Goal: Check status: Check status

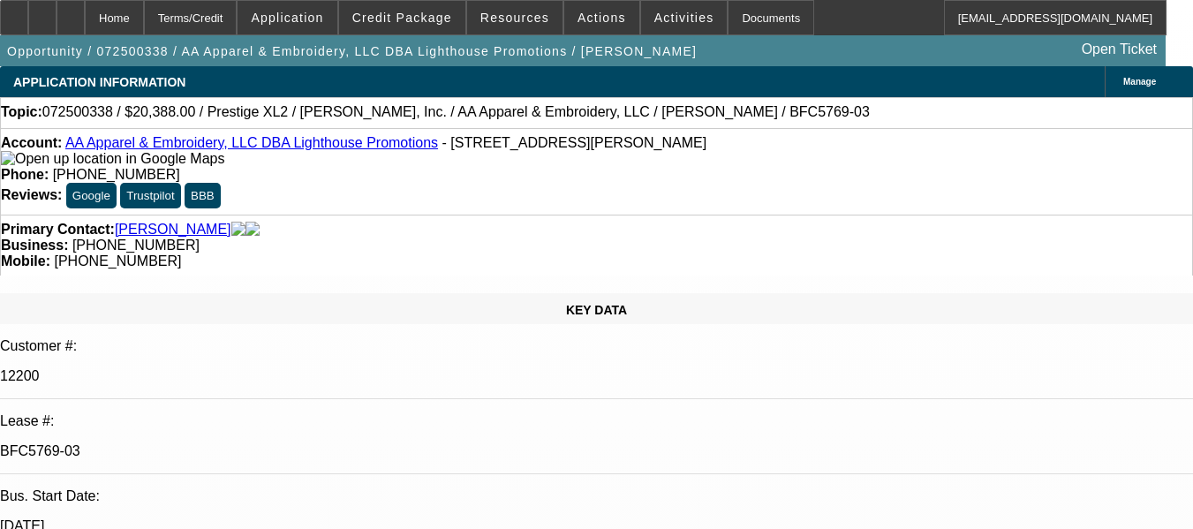
select select "0"
select select "2"
select select "0"
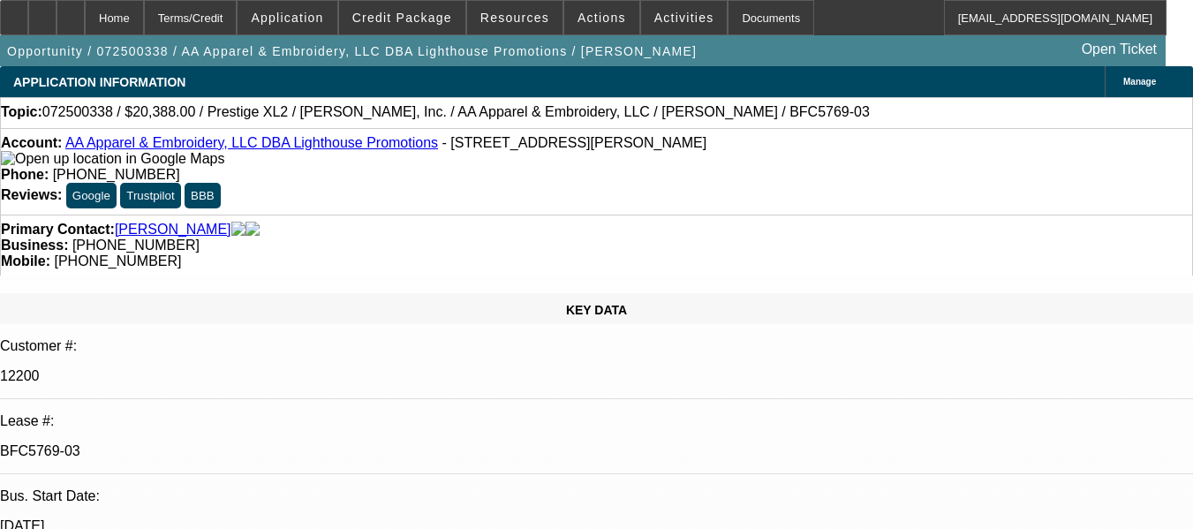
select select "0"
select select "2"
select select "0"
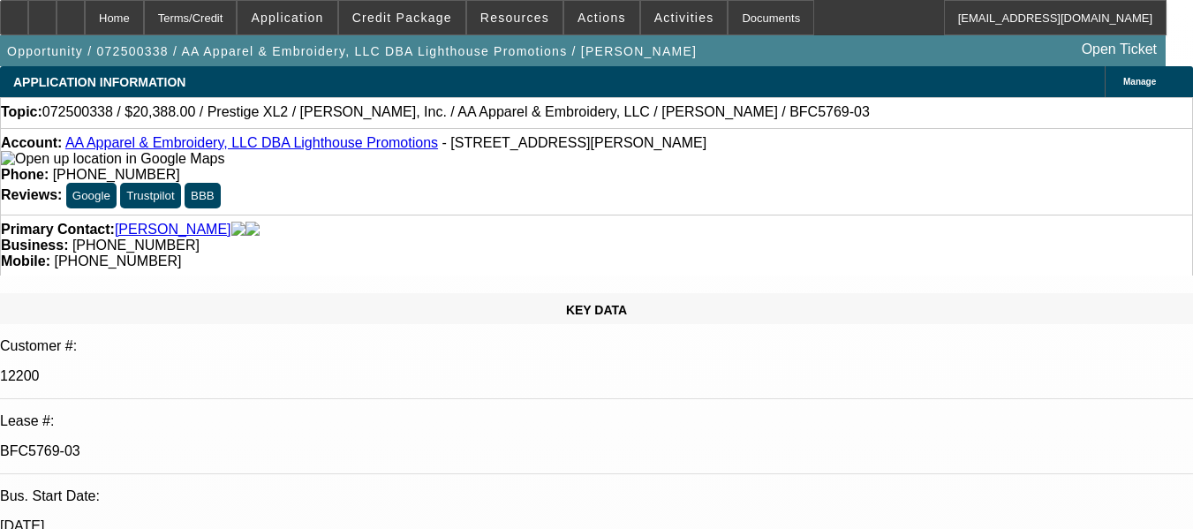
select select "0"
select select "2"
select select "0"
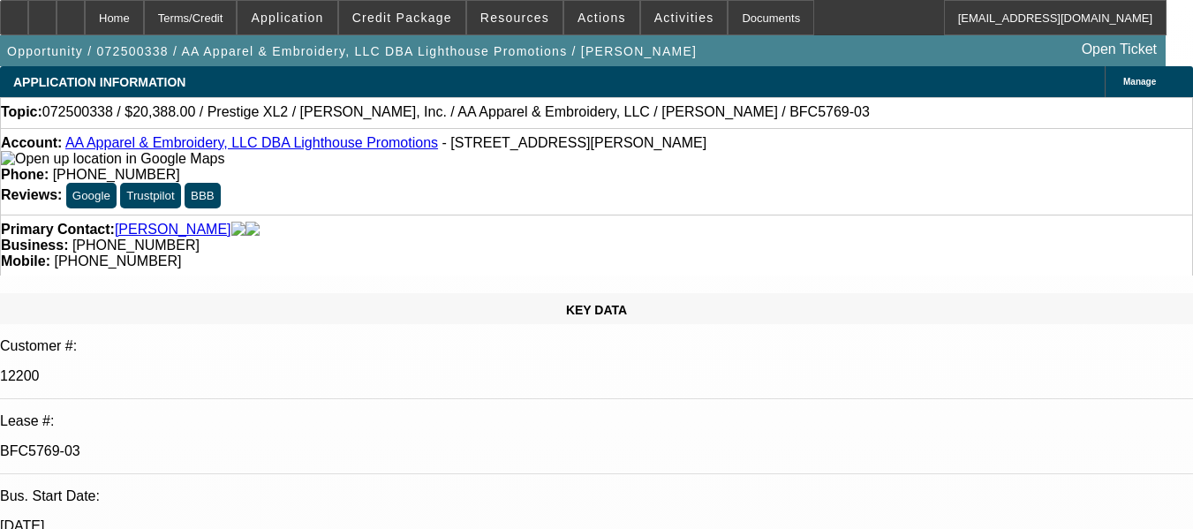
select select "2"
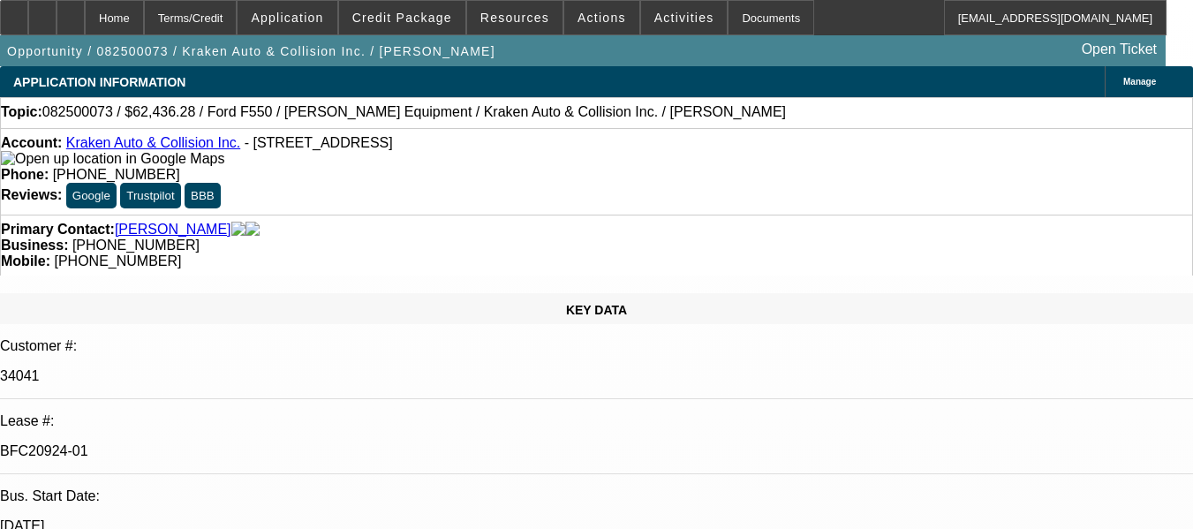
select select "0"
select select "3"
select select "0.1"
select select "4"
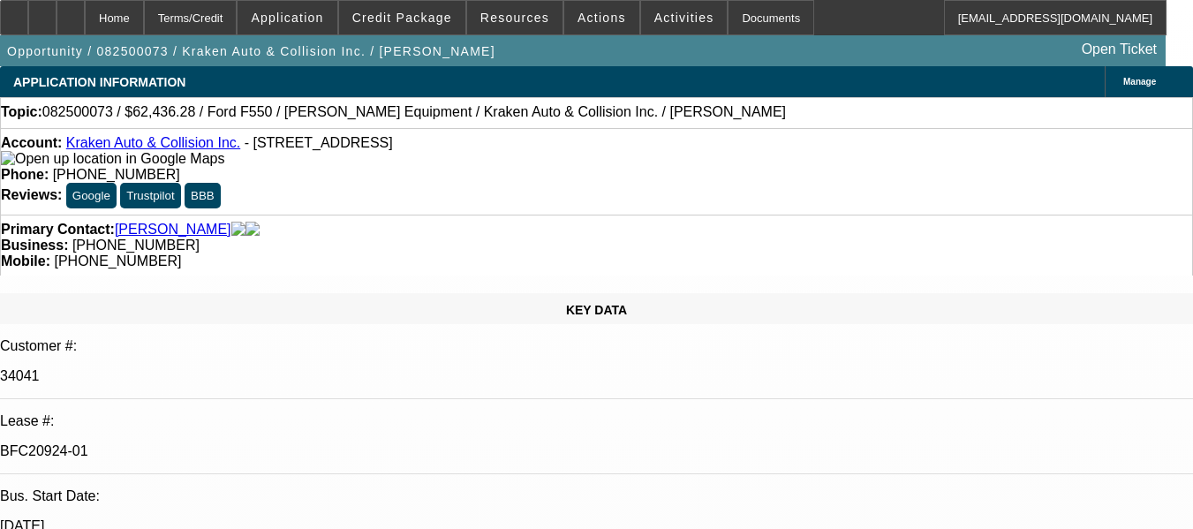
select select "0"
select select "0.1"
select select "4"
select select "0"
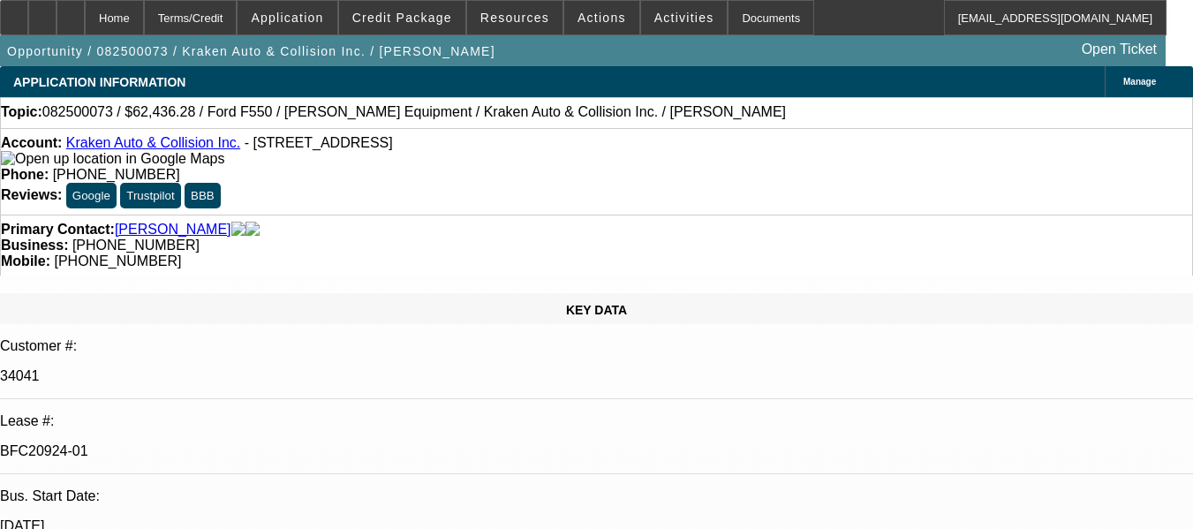
select select "0"
select select "0.1"
select select "4"
select select "0"
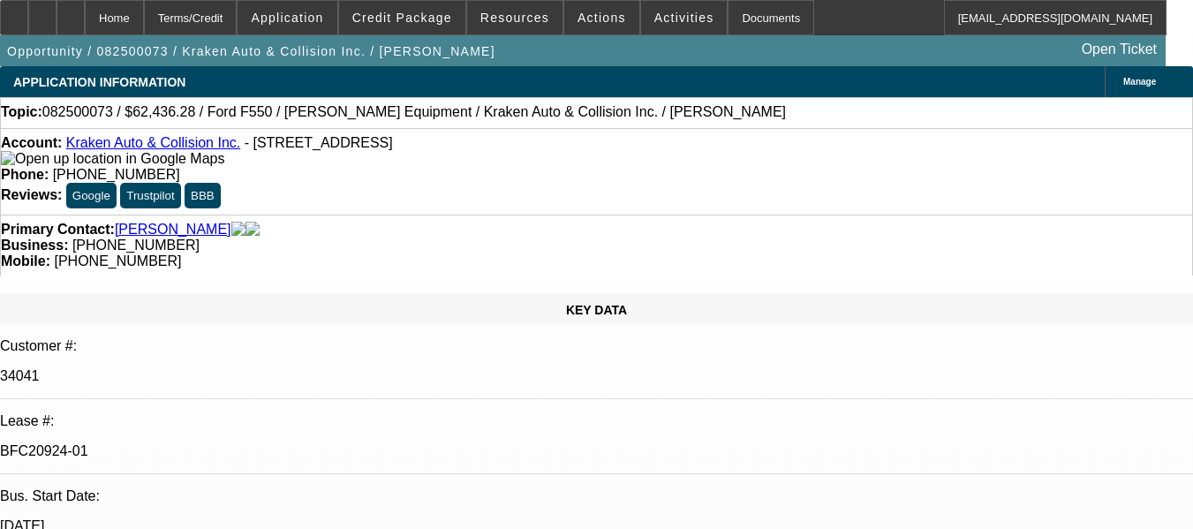
select select "0.1"
select select "4"
click at [85, 5] on div at bounding box center [71, 17] width 28 height 35
select select "0"
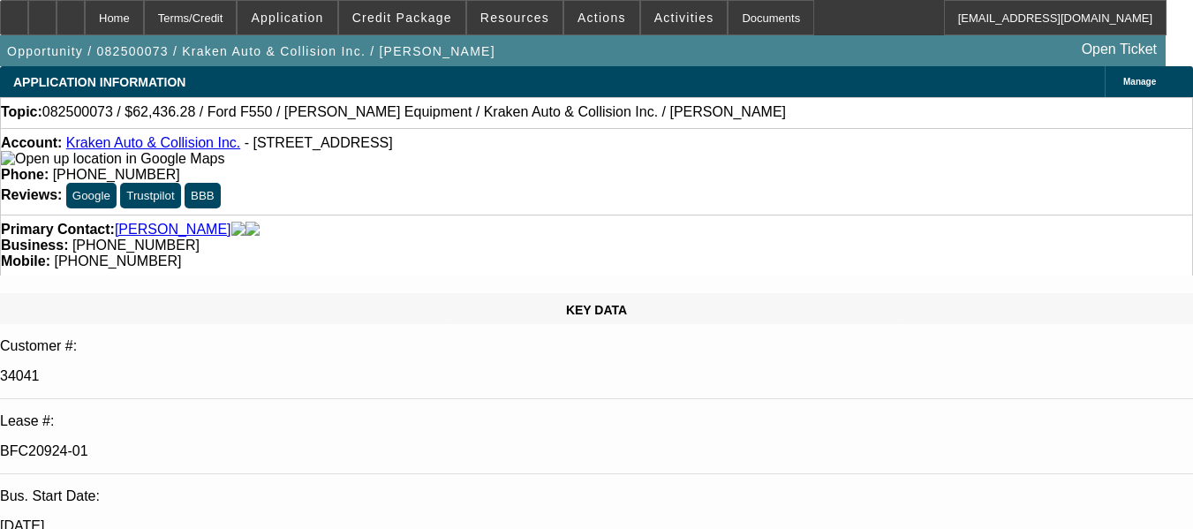
select select "3"
select select "0.1"
select select "4"
select select "0"
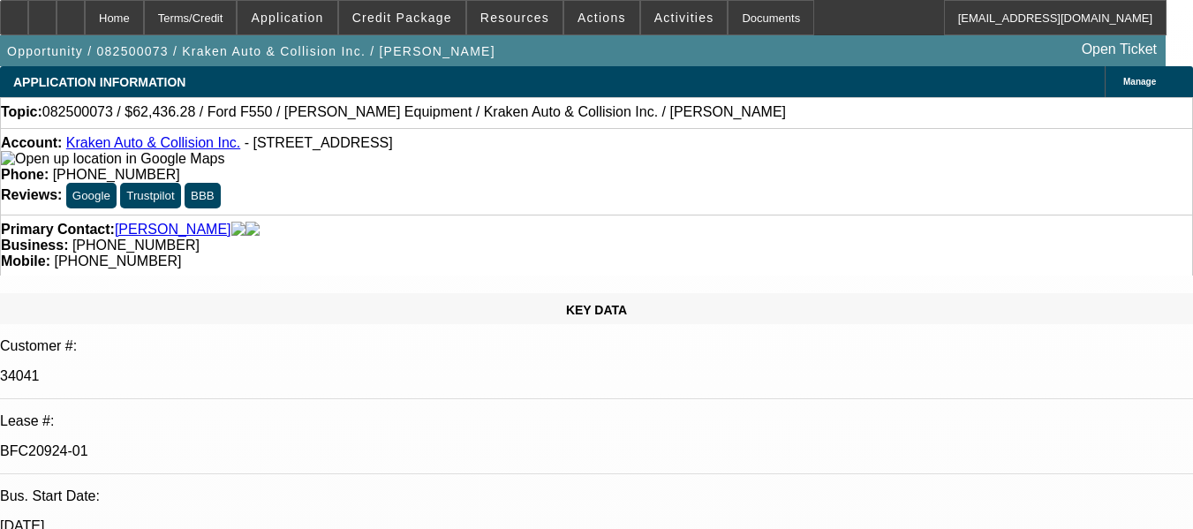
select select "0.1"
select select "4"
select select "0"
select select "0.1"
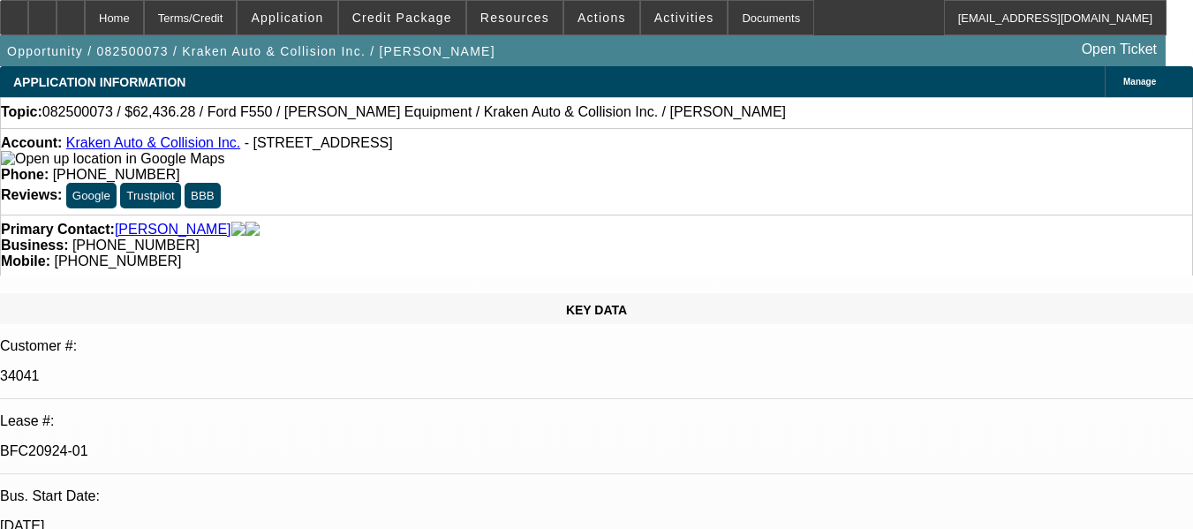
select select "4"
select select "0"
select select "0.1"
select select "4"
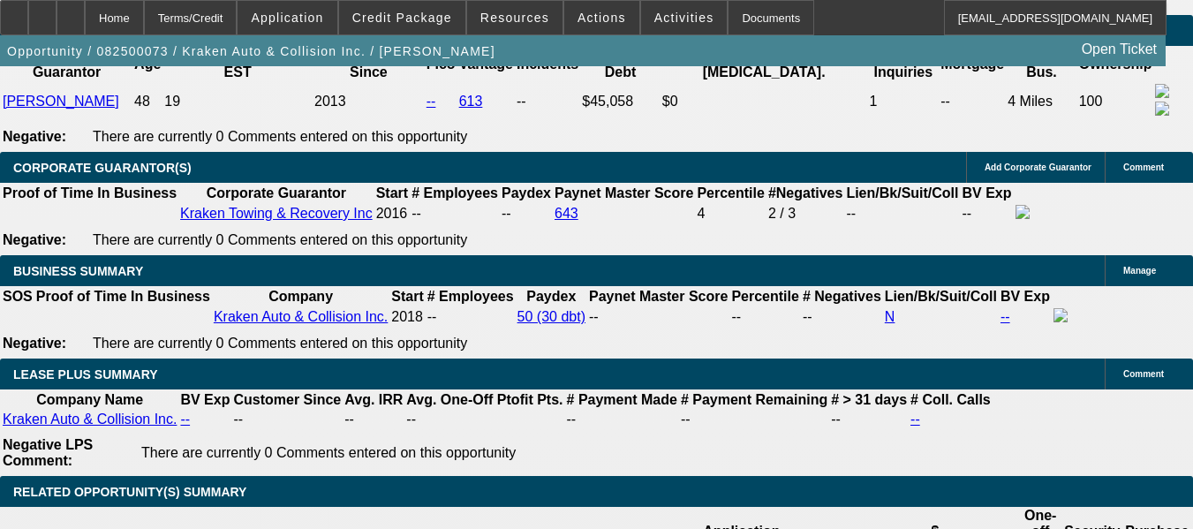
scroll to position [634, 0]
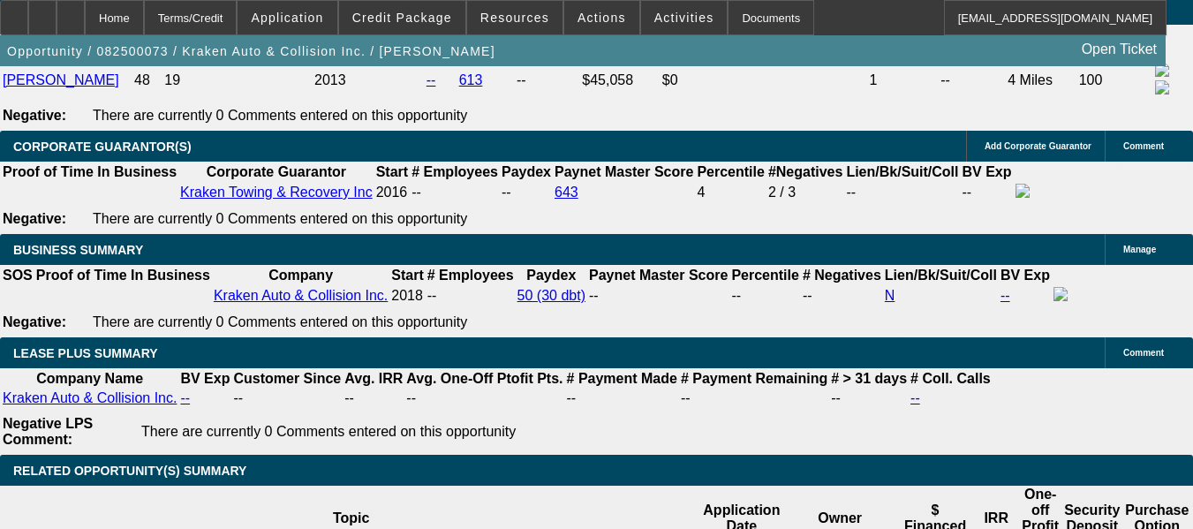
scroll to position [2832, 0]
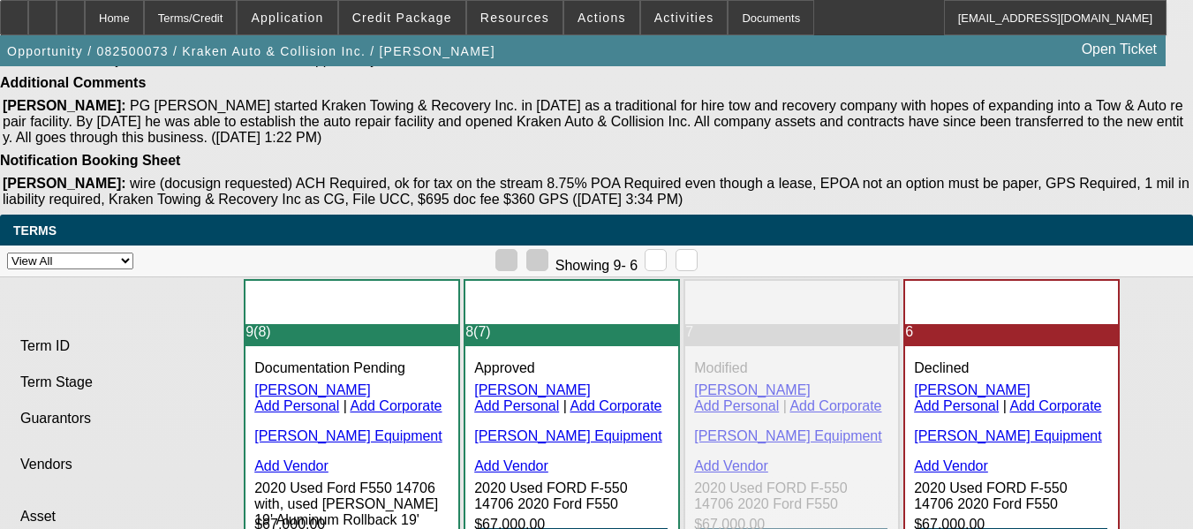
scroll to position [4419, 0]
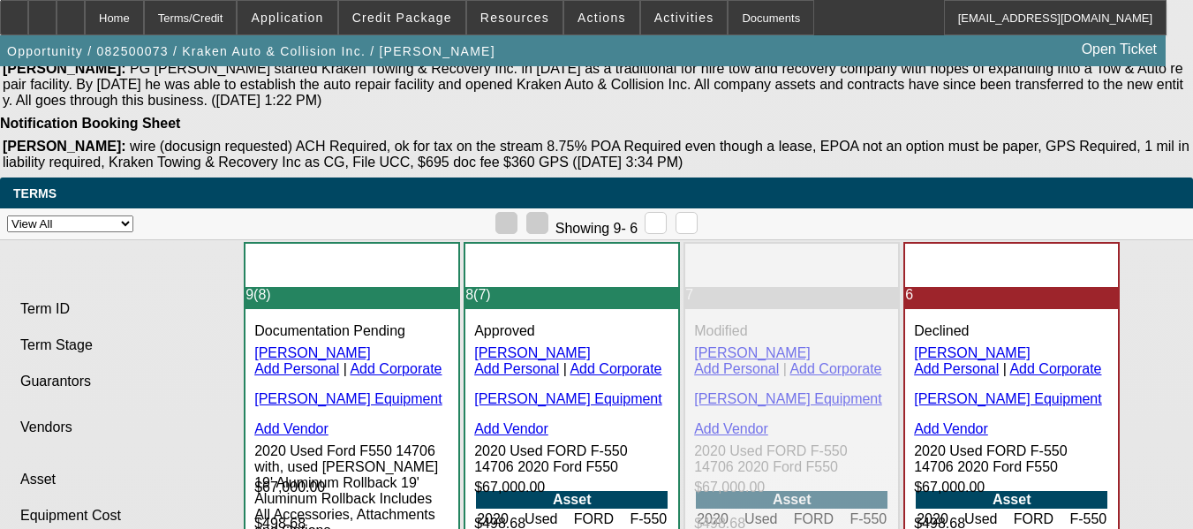
drag, startPoint x: 1026, startPoint y: 433, endPoint x: 1051, endPoint y: 495, distance: 66.6
drag, startPoint x: 1051, startPoint y: 495, endPoint x: 1049, endPoint y: 567, distance: 72.5
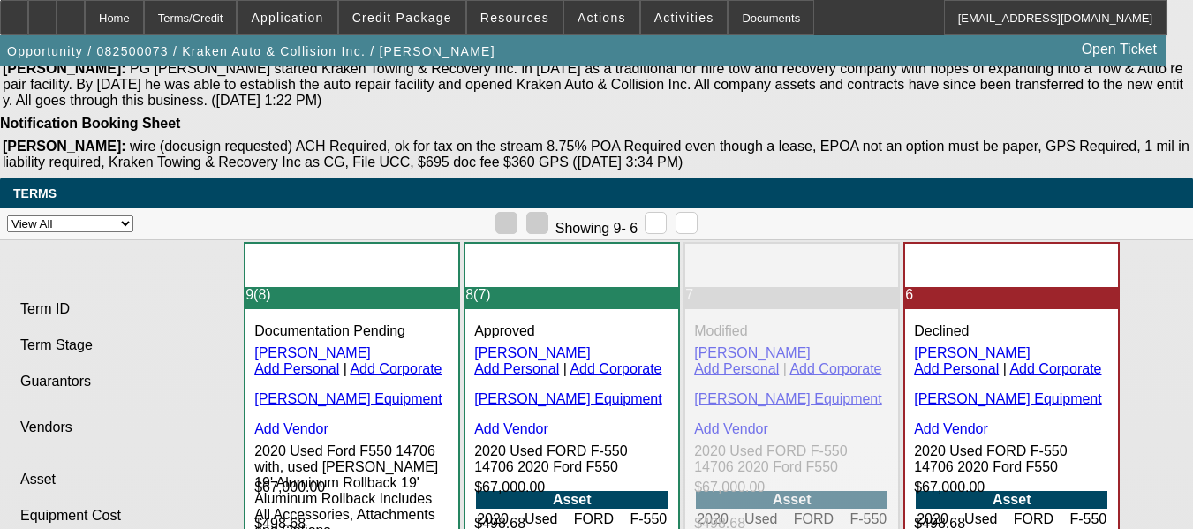
drag, startPoint x: 1023, startPoint y: 515, endPoint x: 1173, endPoint y: 541, distance: 152.5
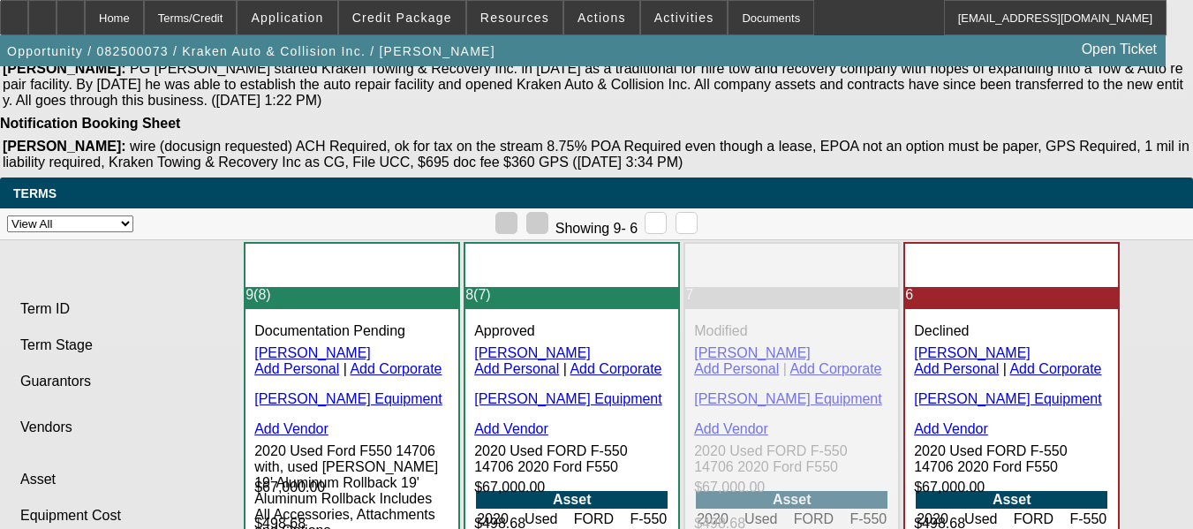
drag, startPoint x: 1119, startPoint y: 503, endPoint x: 1142, endPoint y: 569, distance: 70.1
drag, startPoint x: 961, startPoint y: 511, endPoint x: 1188, endPoint y: 569, distance: 234.4
